Goal: Transaction & Acquisition: Purchase product/service

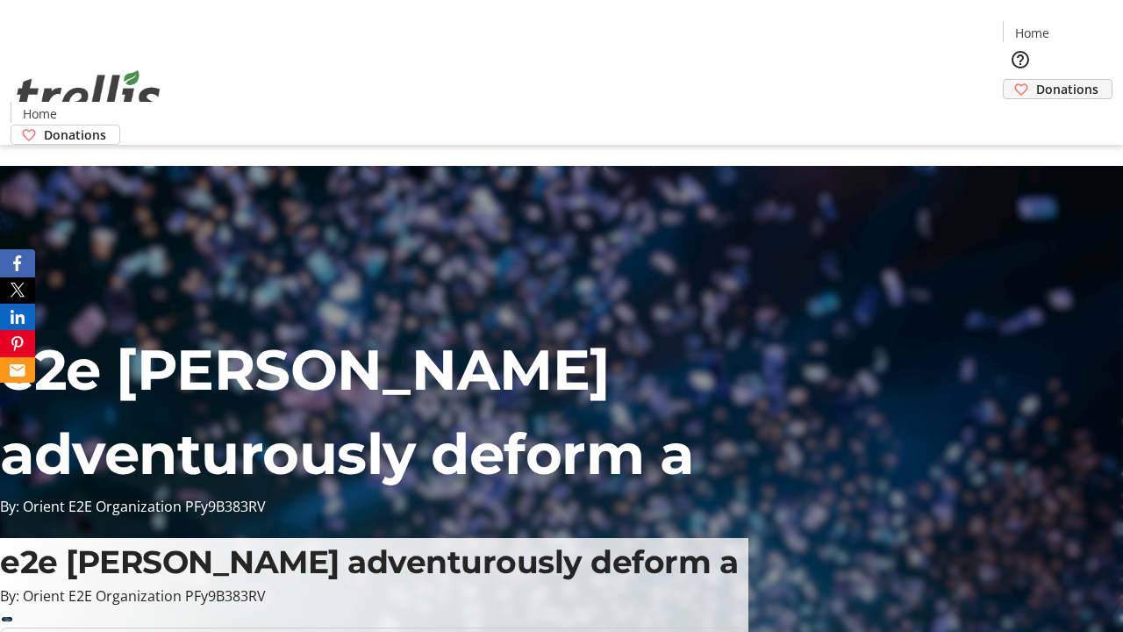
click at [1036, 80] on span "Donations" at bounding box center [1067, 89] width 62 height 18
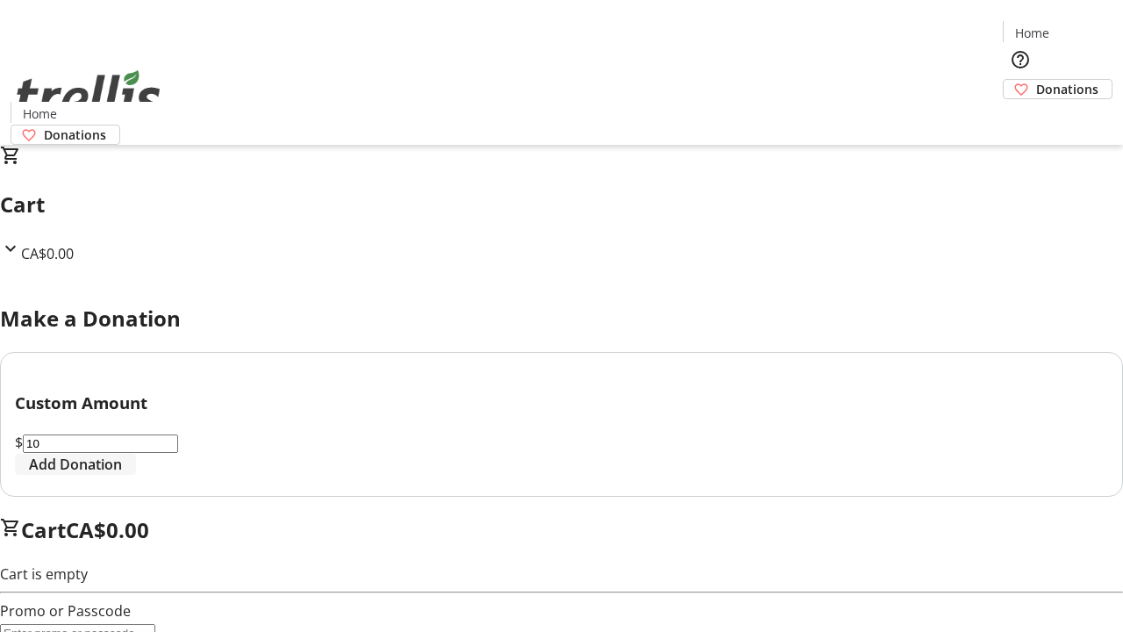
click at [122, 475] on span "Add Donation" at bounding box center [75, 463] width 93 height 21
